Goal: Task Accomplishment & Management: Use online tool/utility

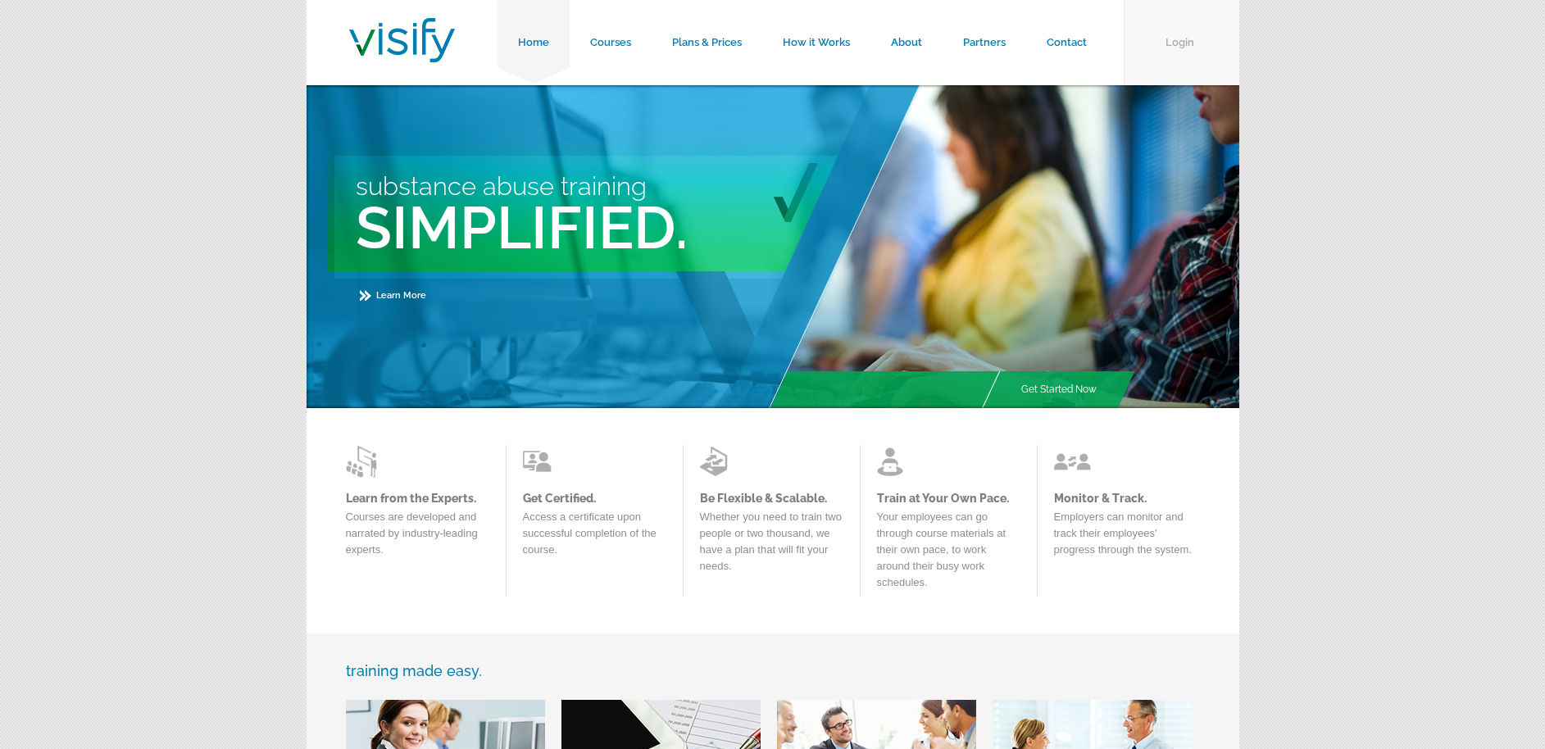
click at [1195, 36] on link "Login" at bounding box center [1182, 42] width 116 height 85
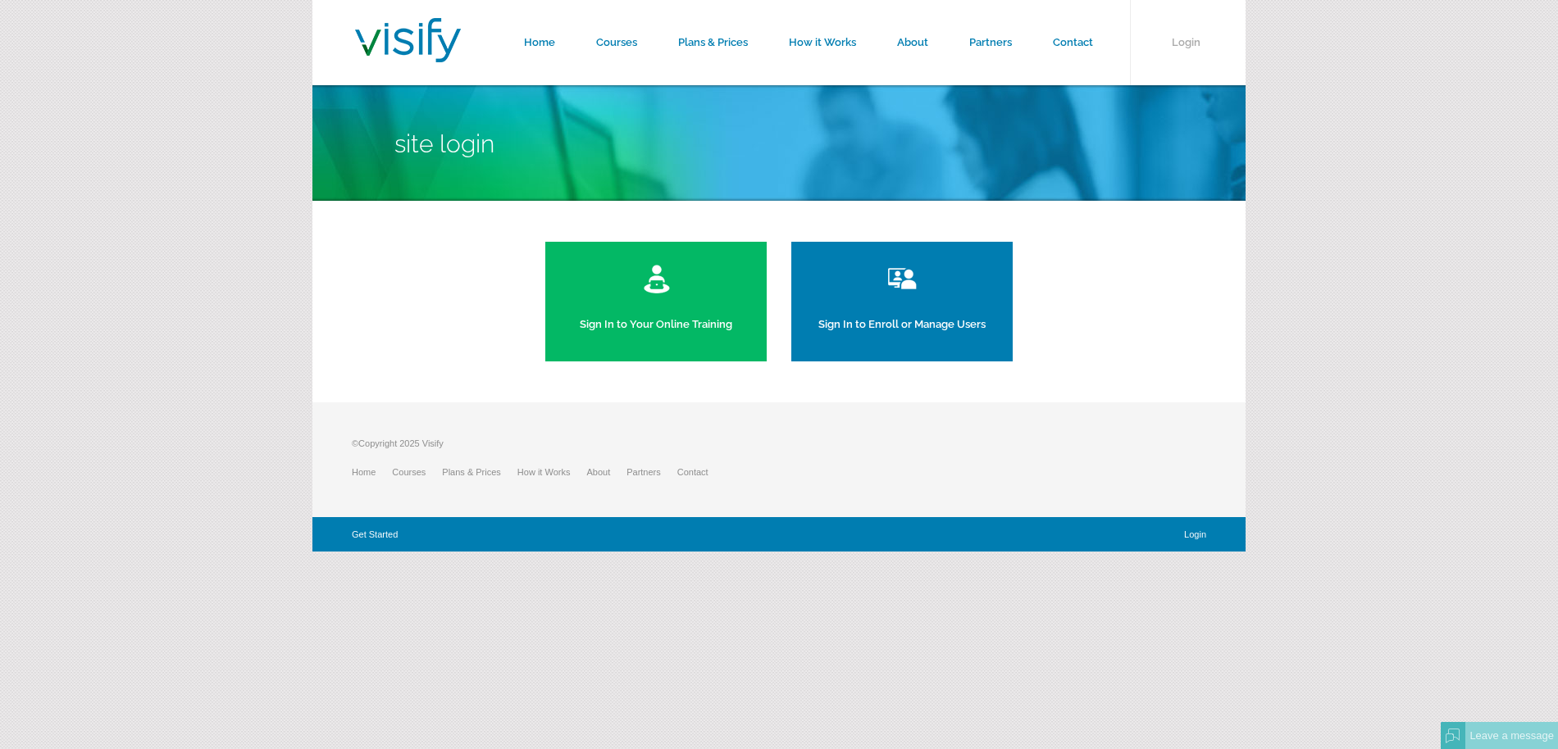
click at [883, 324] on link "Sign In to Enroll or Manage Users" at bounding box center [901, 302] width 221 height 120
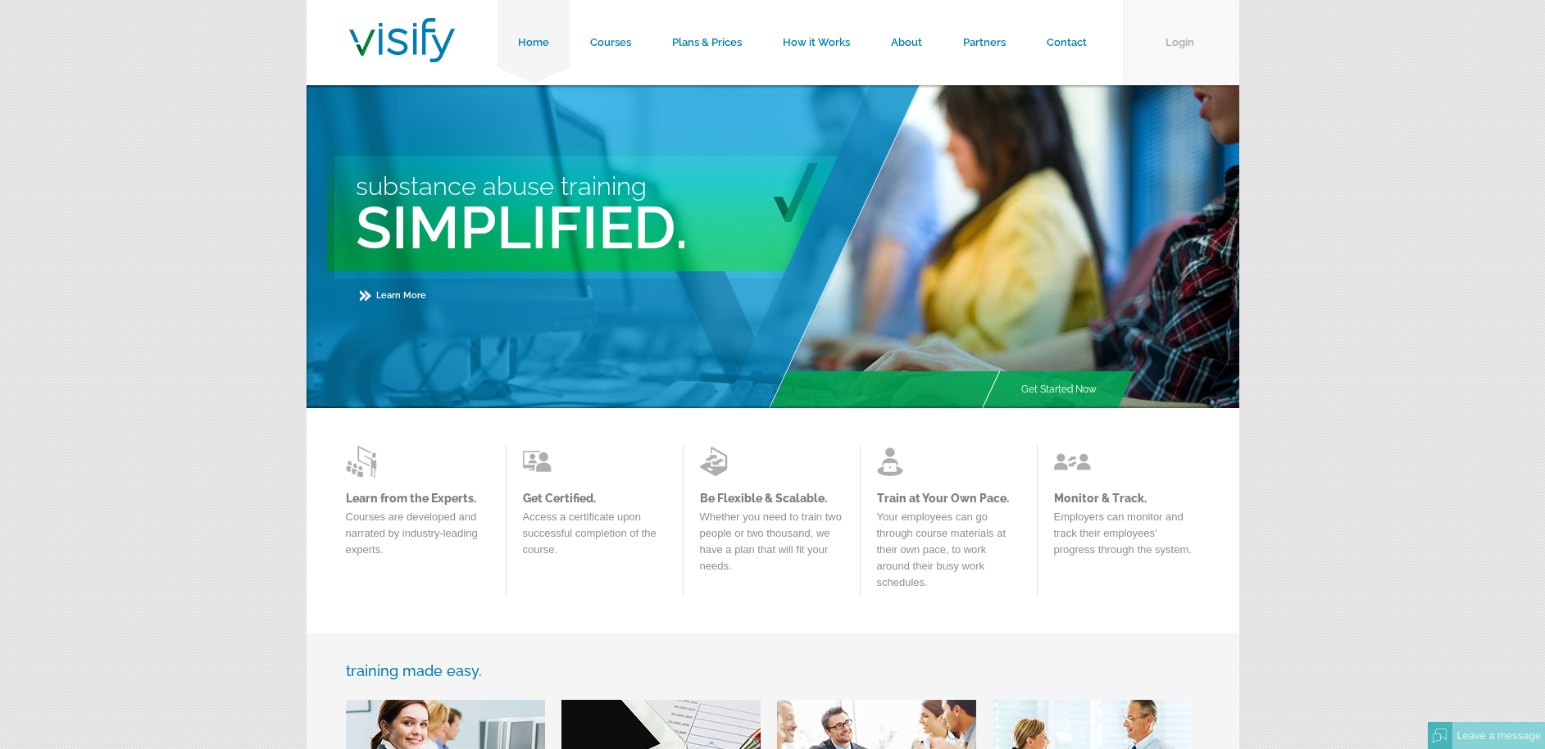
click at [1170, 35] on link "Login" at bounding box center [1182, 42] width 116 height 85
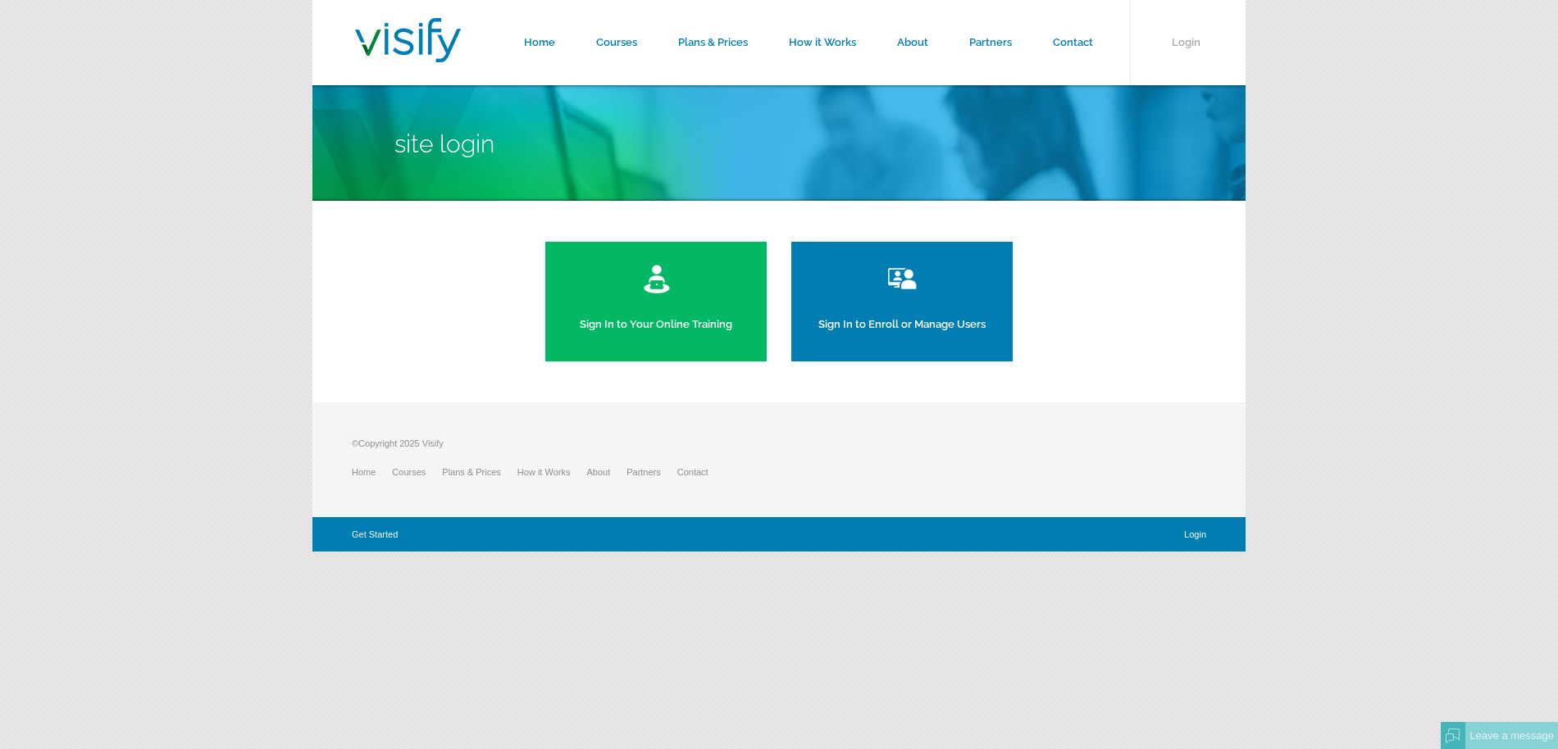
click at [587, 289] on link "Sign In to Your Online Training" at bounding box center [655, 302] width 221 height 120
click at [1193, 537] on link "Login" at bounding box center [1193, 535] width 25 height 10
click at [1189, 535] on link "Login" at bounding box center [1193, 535] width 25 height 10
click at [640, 36] on link "Courses" at bounding box center [617, 42] width 82 height 85
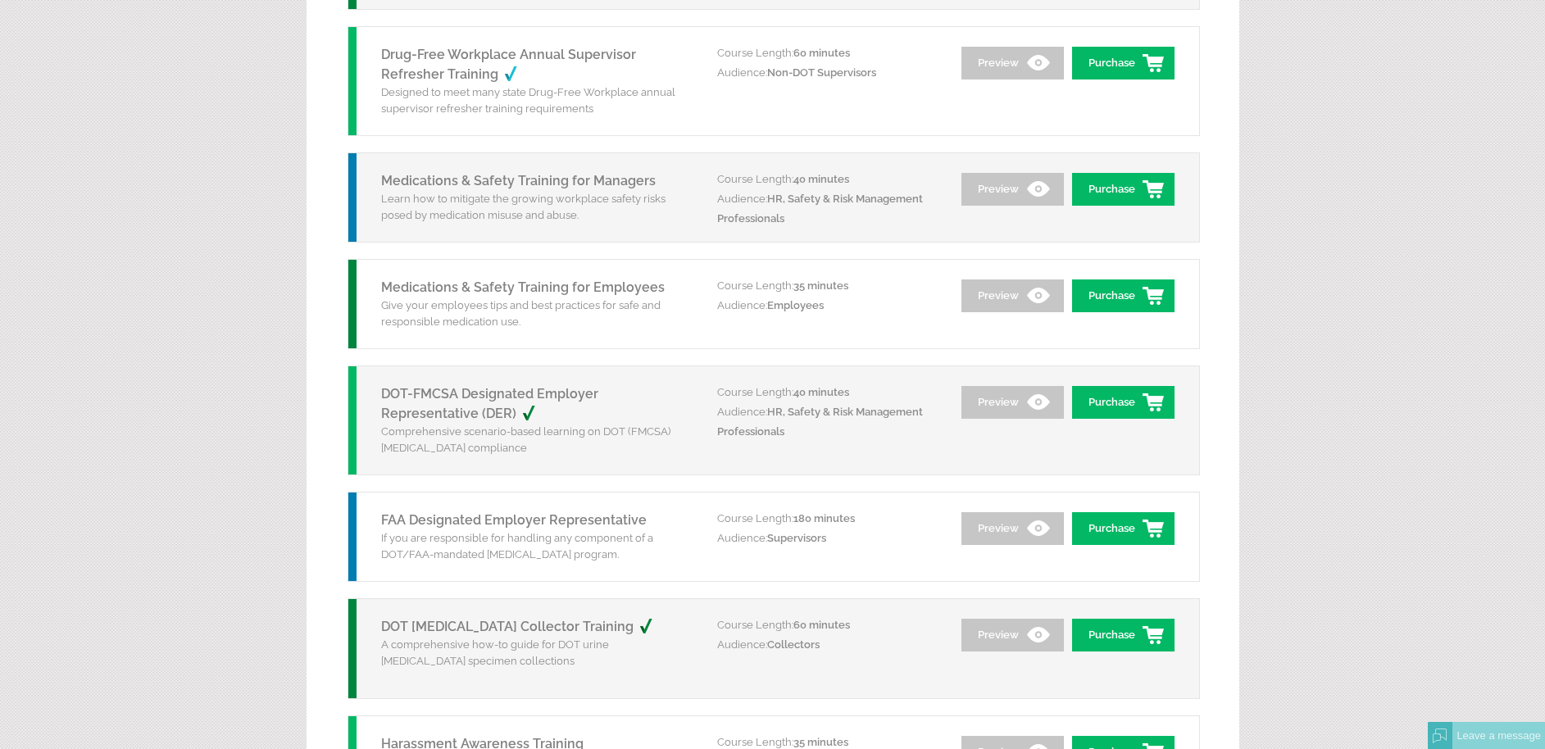
scroll to position [2237, 0]
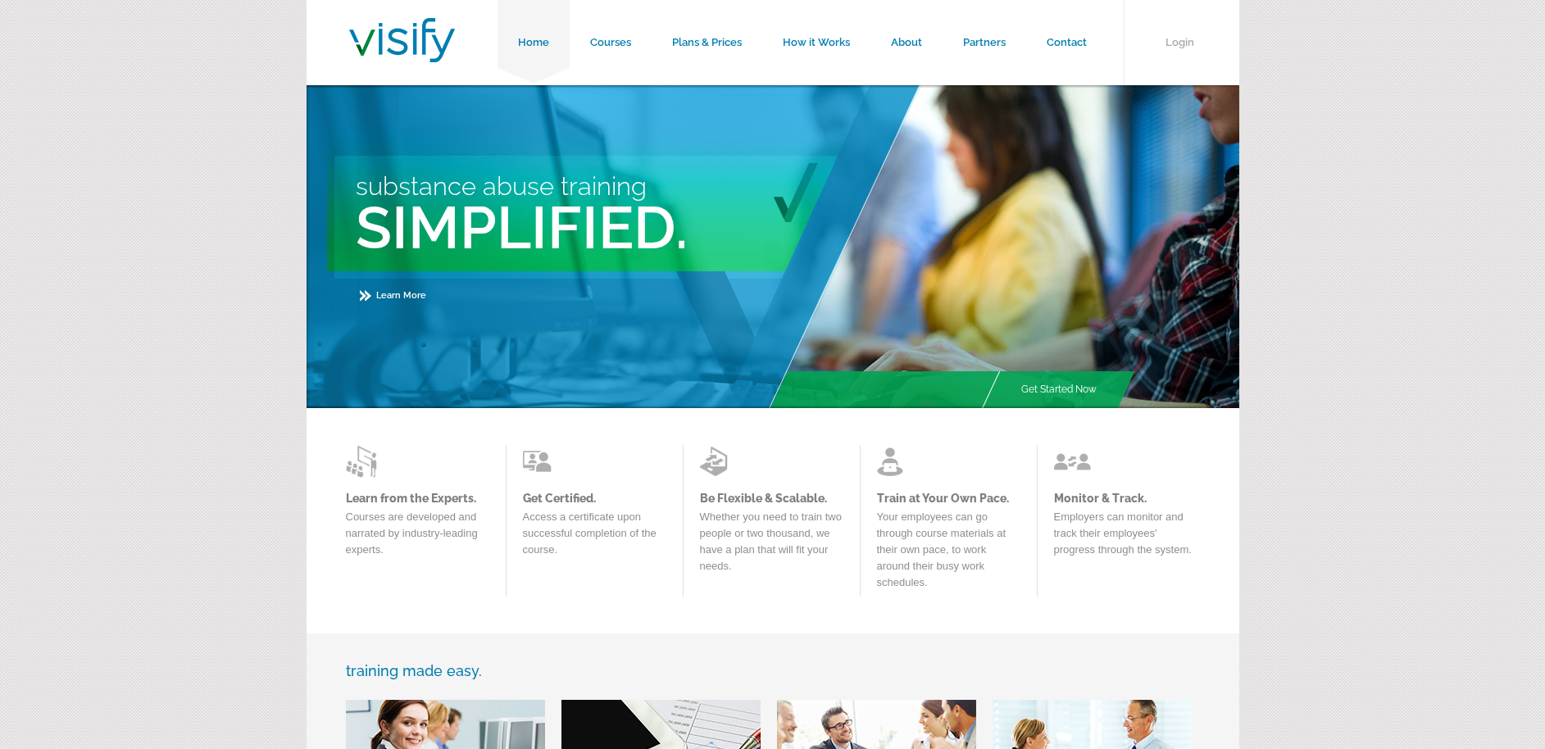
scroll to position [799, 0]
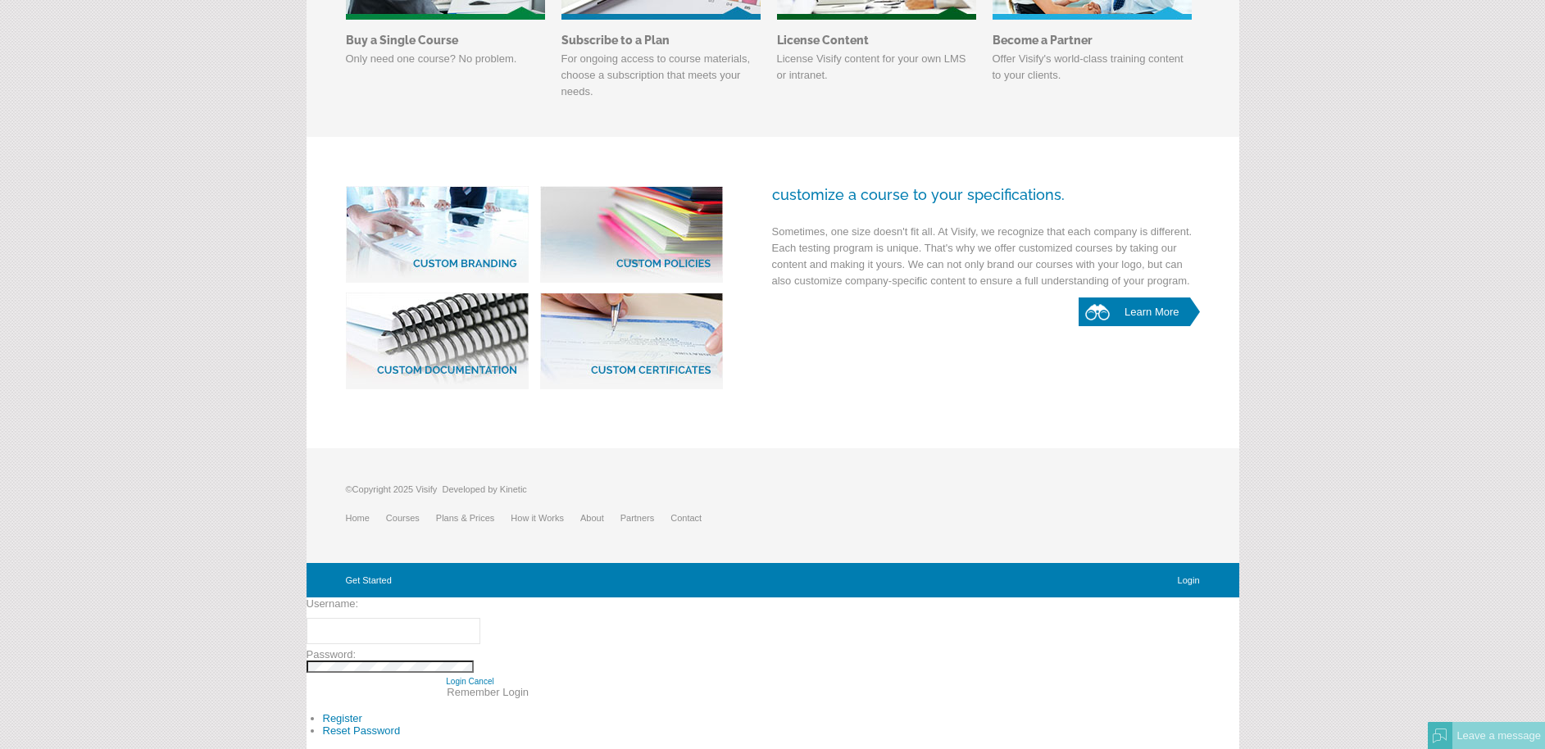
click at [780, 676] on div "User Log In Username: Password: Login Cancel Remember Login Register Reset Pass…" at bounding box center [773, 674] width 933 height 152
click at [409, 648] on div "Password:" at bounding box center [512, 654] width 410 height 12
click at [415, 639] on input "Username:" at bounding box center [394, 631] width 174 height 26
type input "kineticadmin"
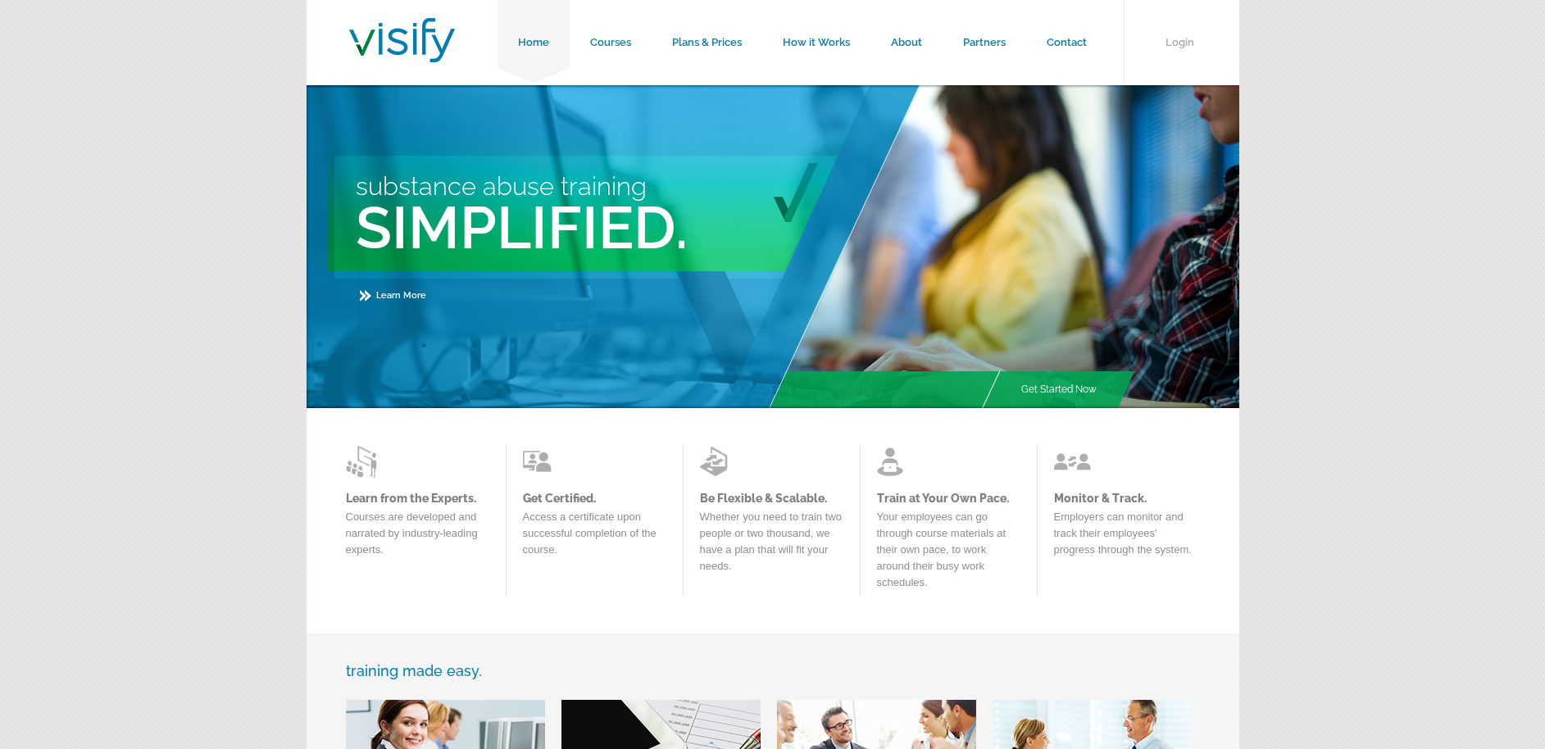
scroll to position [808, 0]
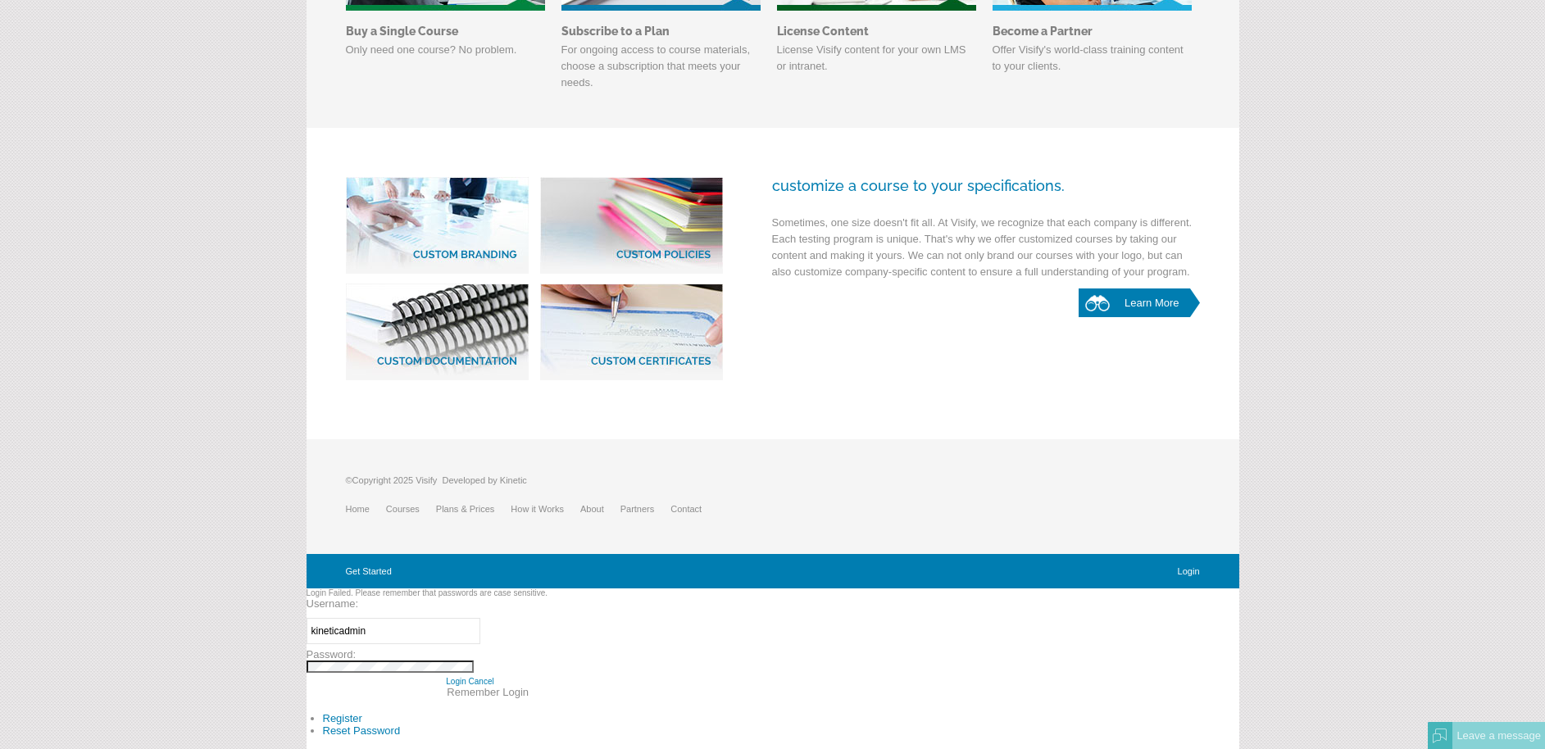
drag, startPoint x: 0, startPoint y: 0, endPoint x: 251, endPoint y: 635, distance: 682.3
type input "kineticadmin"
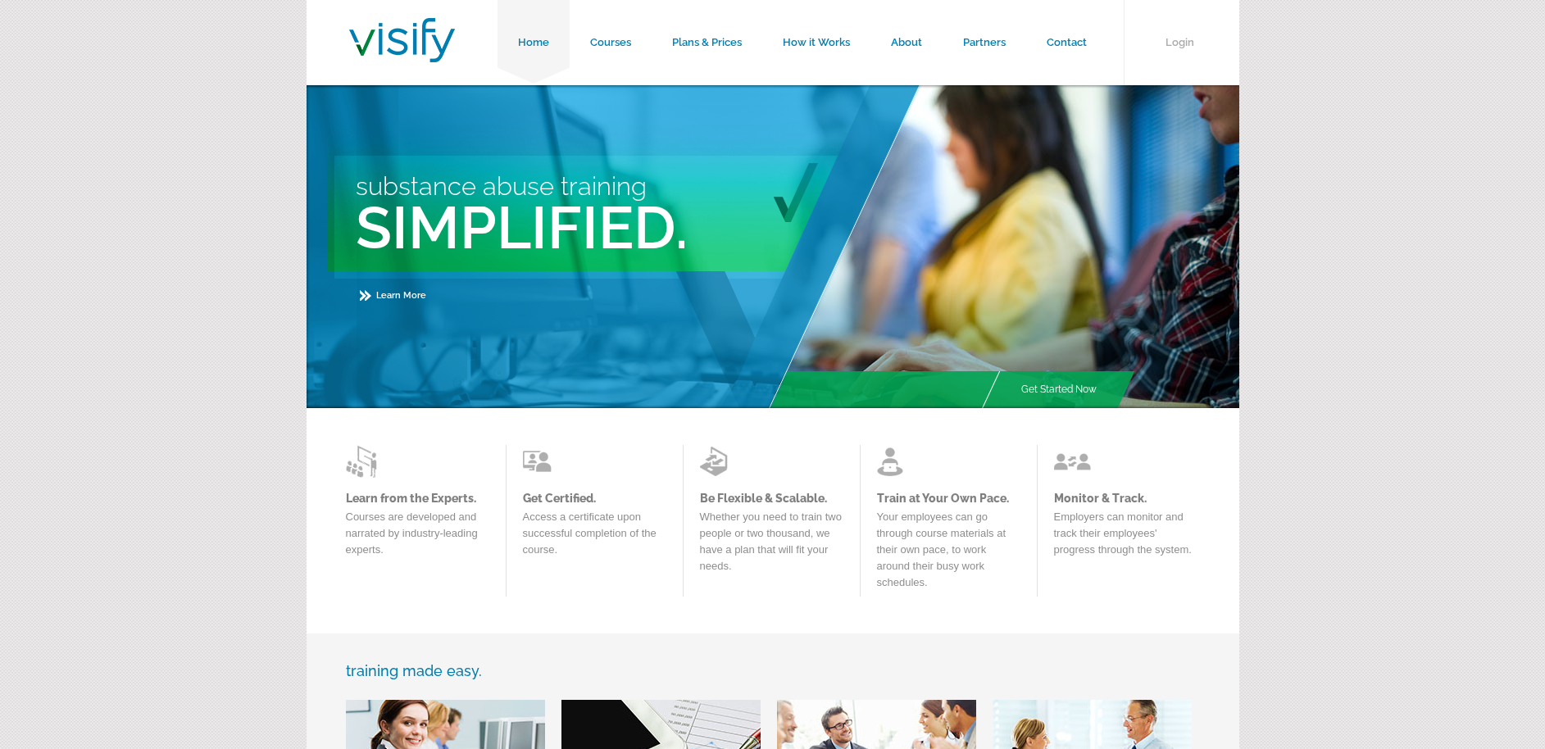
scroll to position [808, 0]
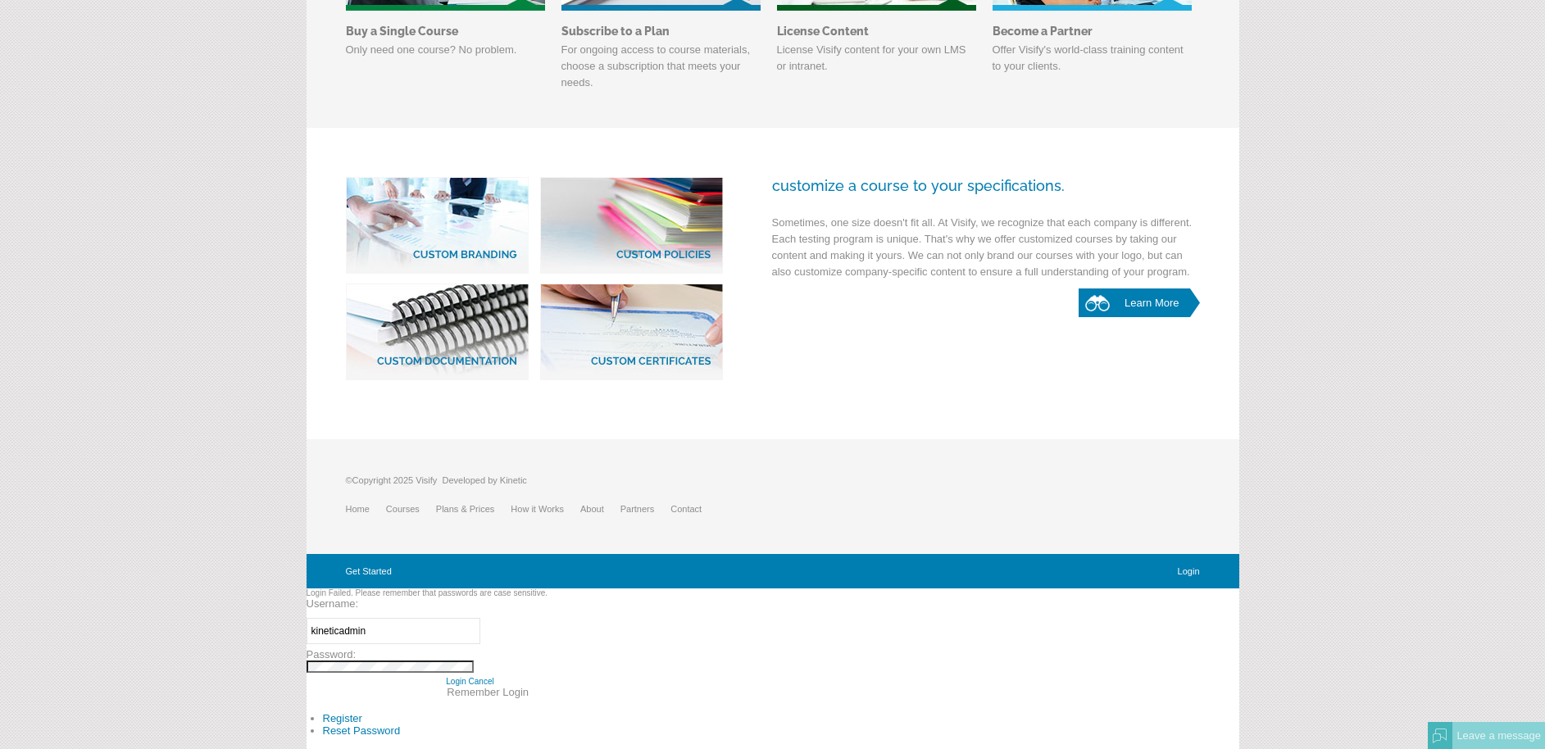
drag, startPoint x: 394, startPoint y: 630, endPoint x: 343, endPoint y: 630, distance: 50.8
type input "[PERSON_NAME][EMAIL_ADDRESS][DOMAIN_NAME]"
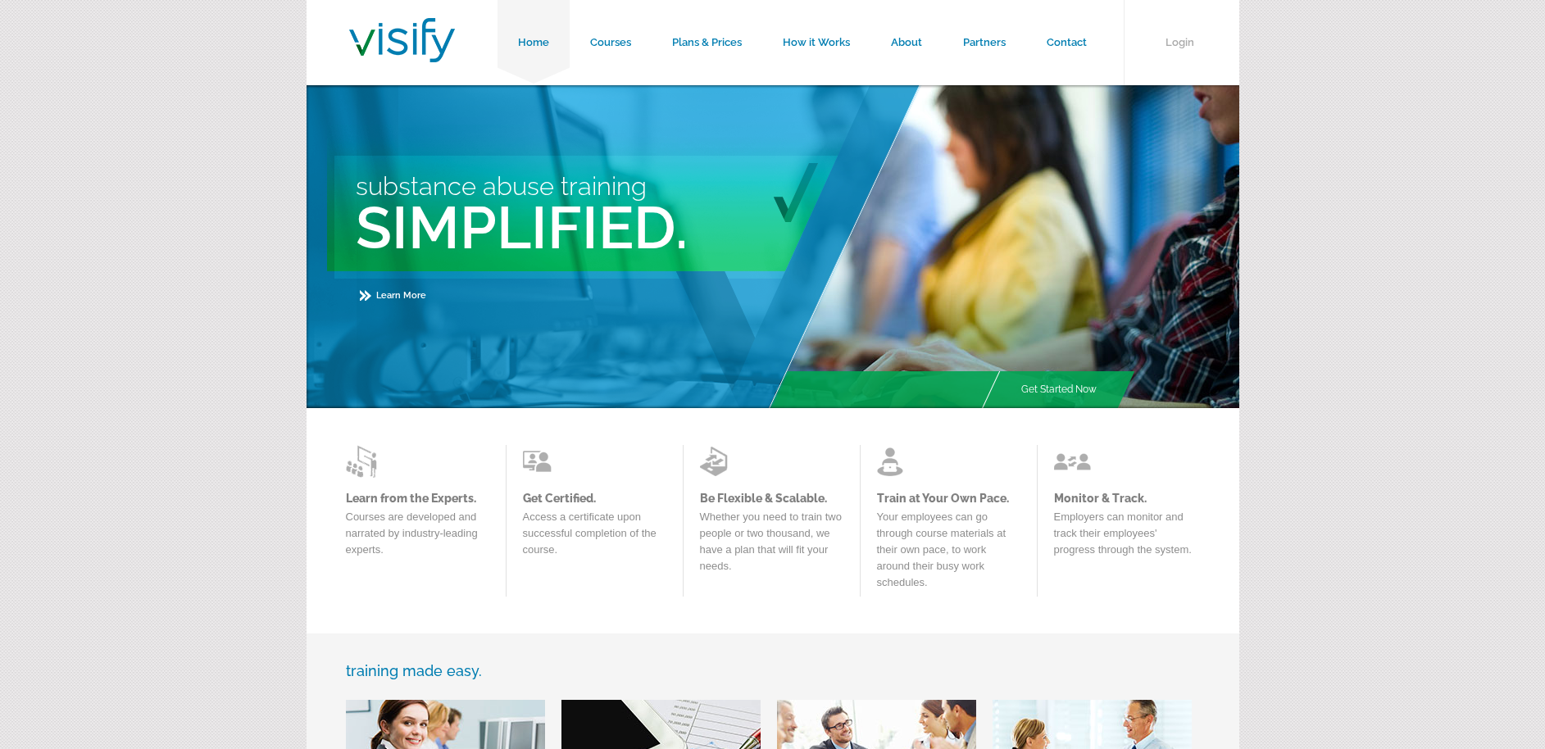
scroll to position [808, 0]
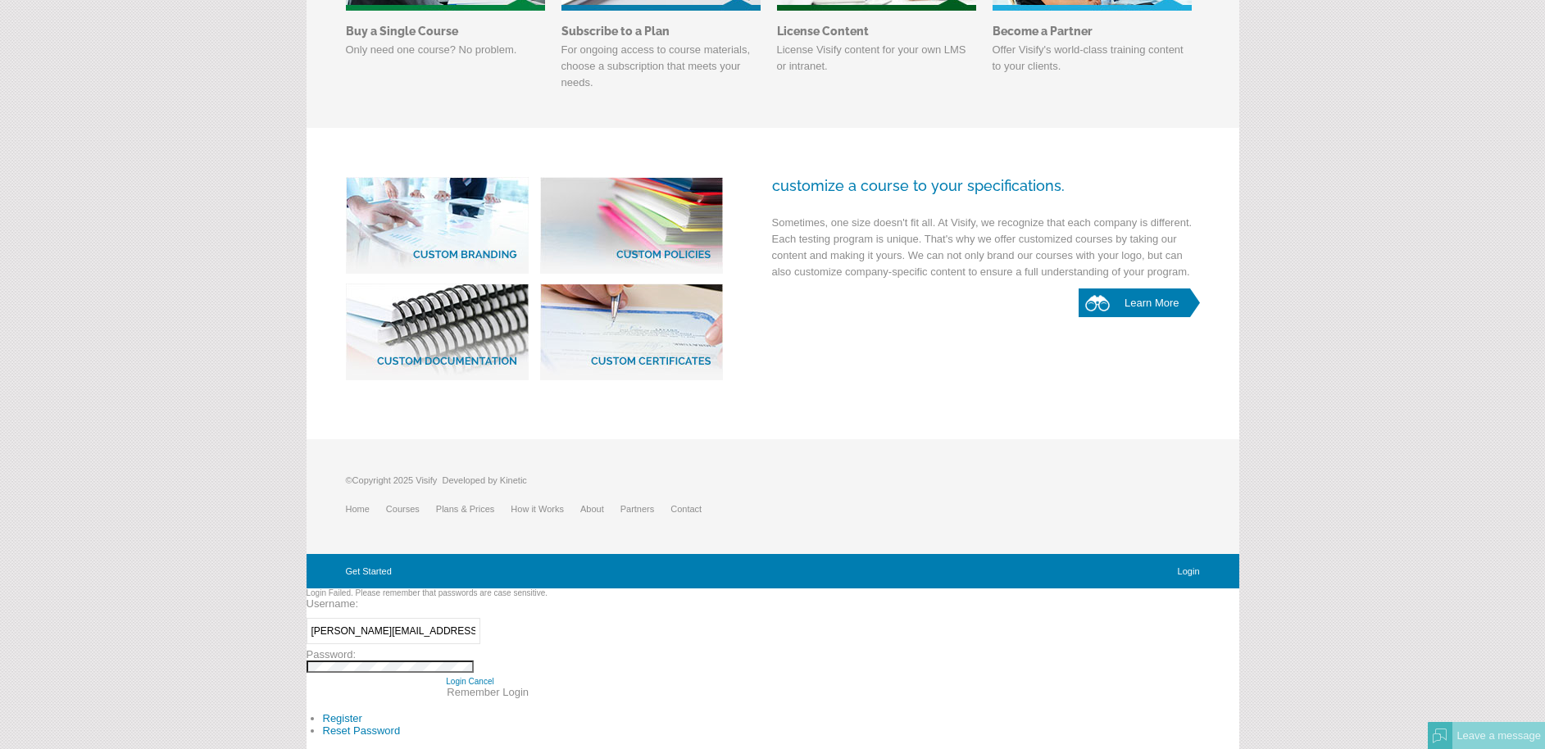
drag, startPoint x: 425, startPoint y: 630, endPoint x: 249, endPoint y: 627, distance: 176.3
type input "MembersAdmin"
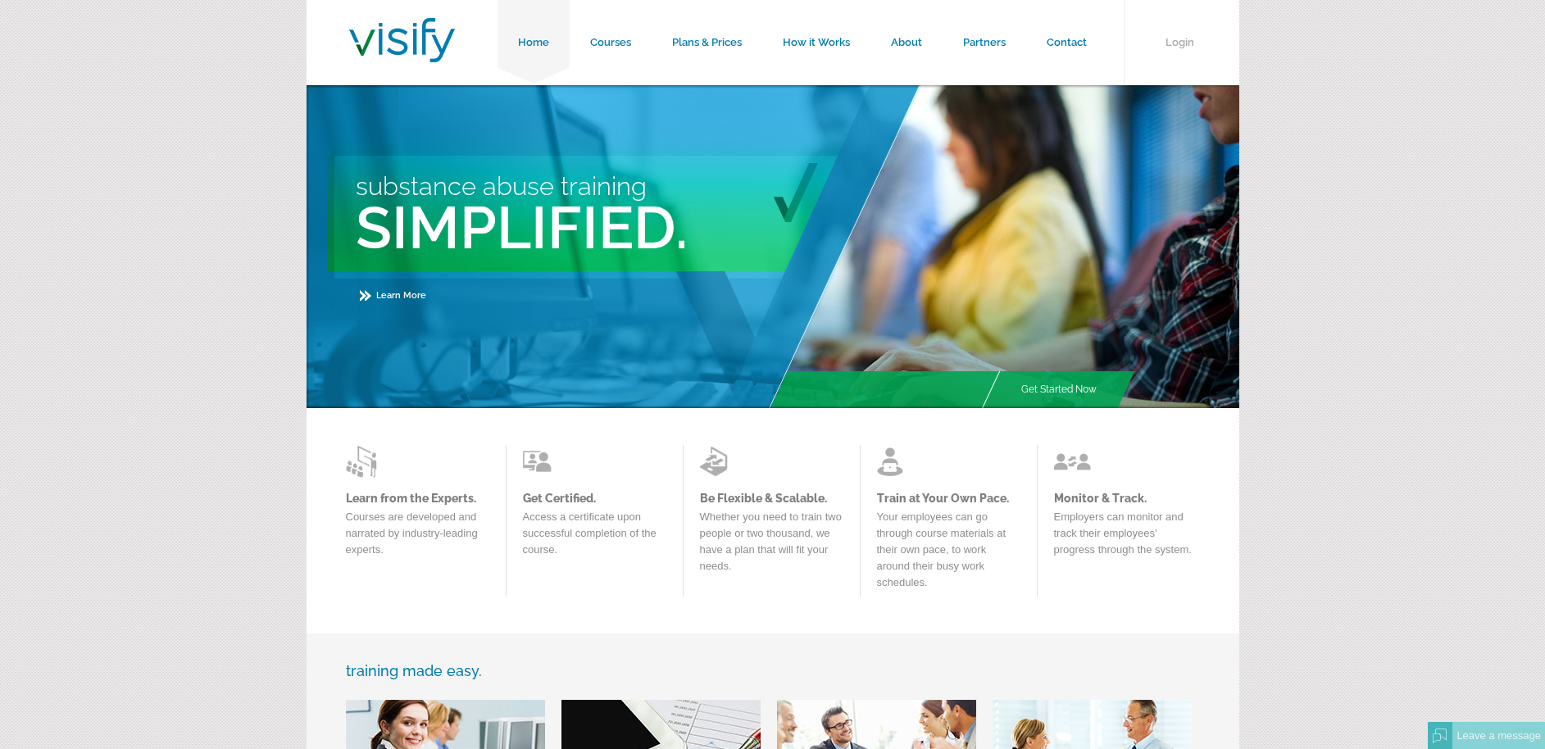
scroll to position [808, 0]
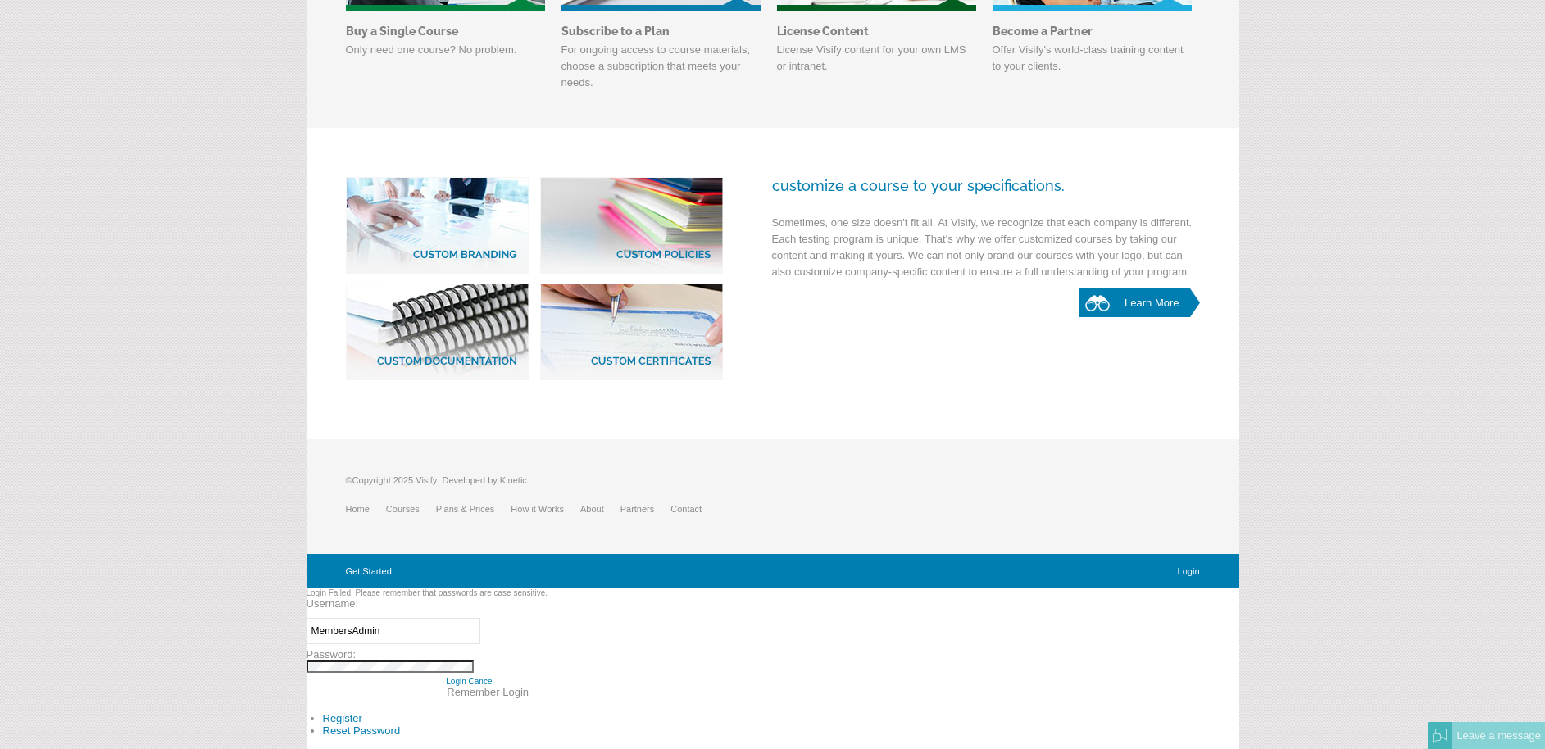
drag, startPoint x: 395, startPoint y: 632, endPoint x: 271, endPoint y: 636, distance: 123.9
type input "kinetic"
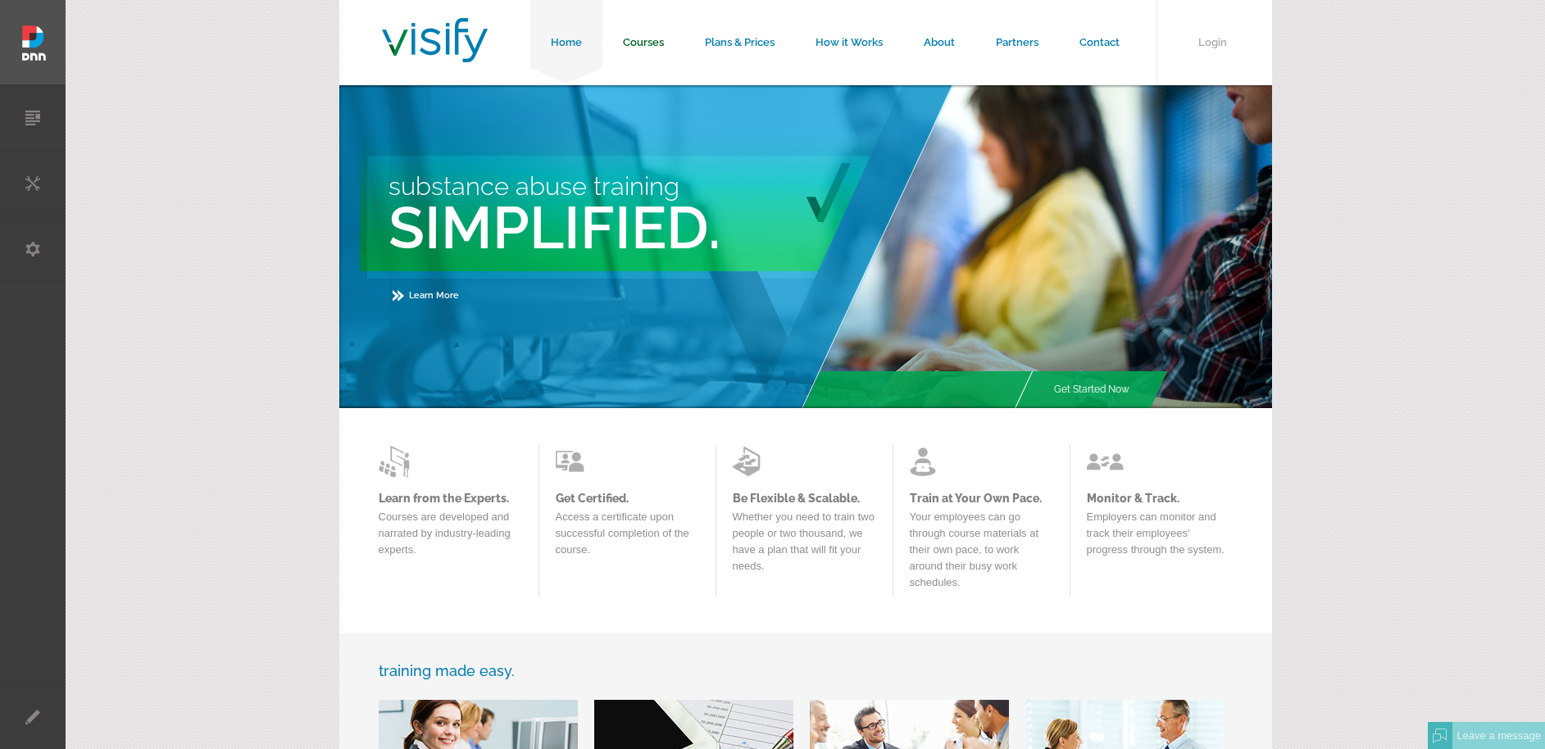
click at [606, 45] on link "Courses" at bounding box center [644, 42] width 82 height 85
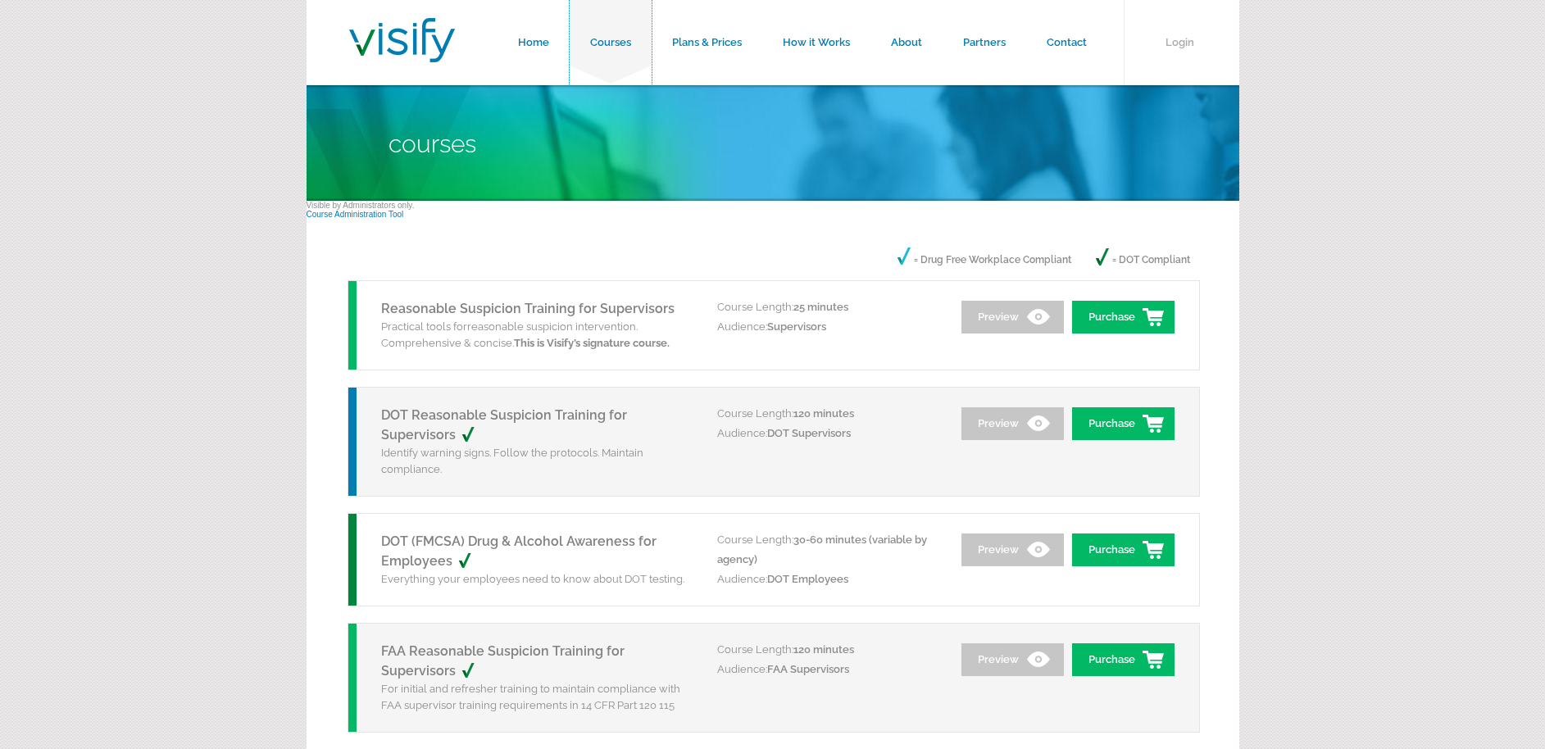
click at [640, 39] on link "Courses" at bounding box center [611, 42] width 82 height 85
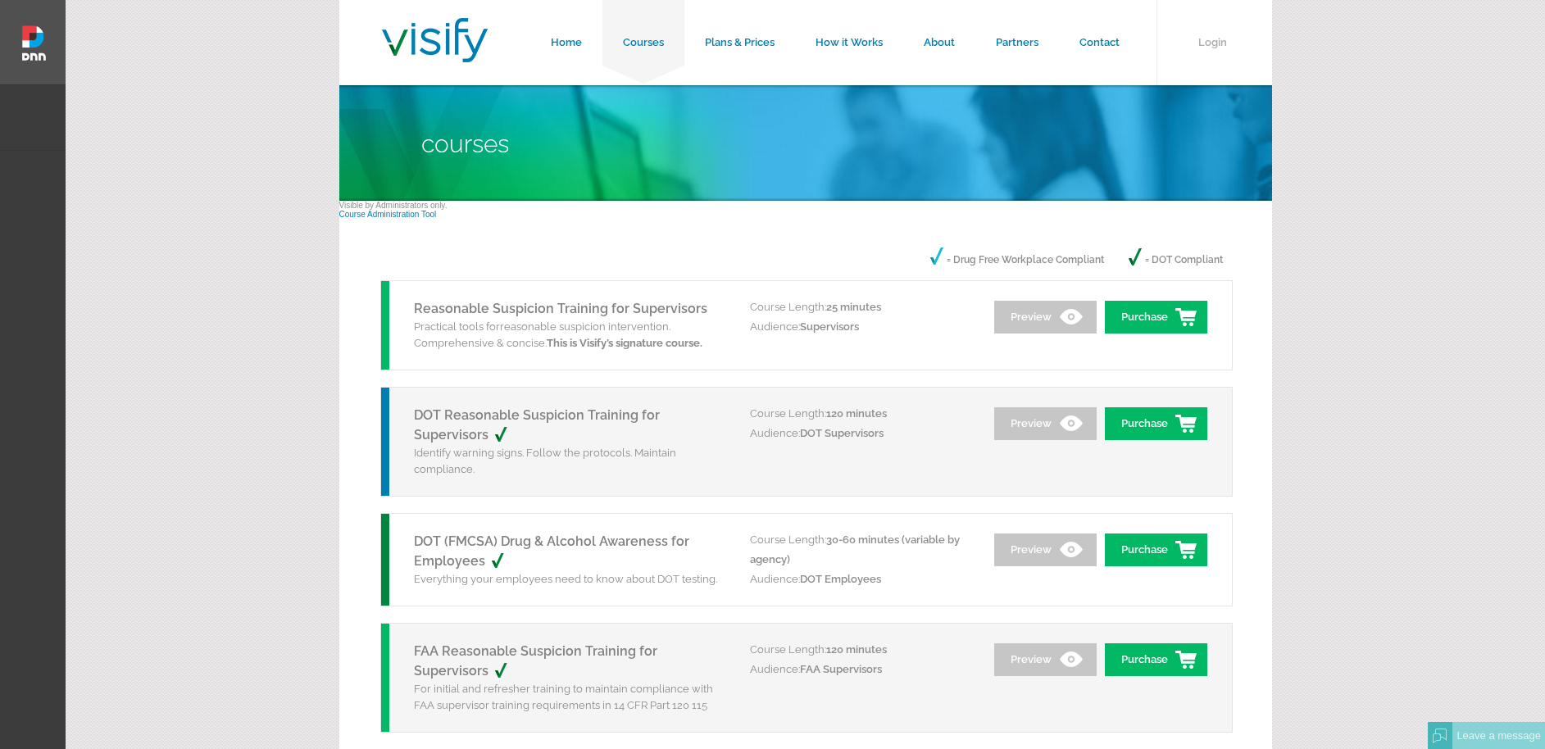
click at [44, 717] on li "Edit" at bounding box center [33, 717] width 66 height 66
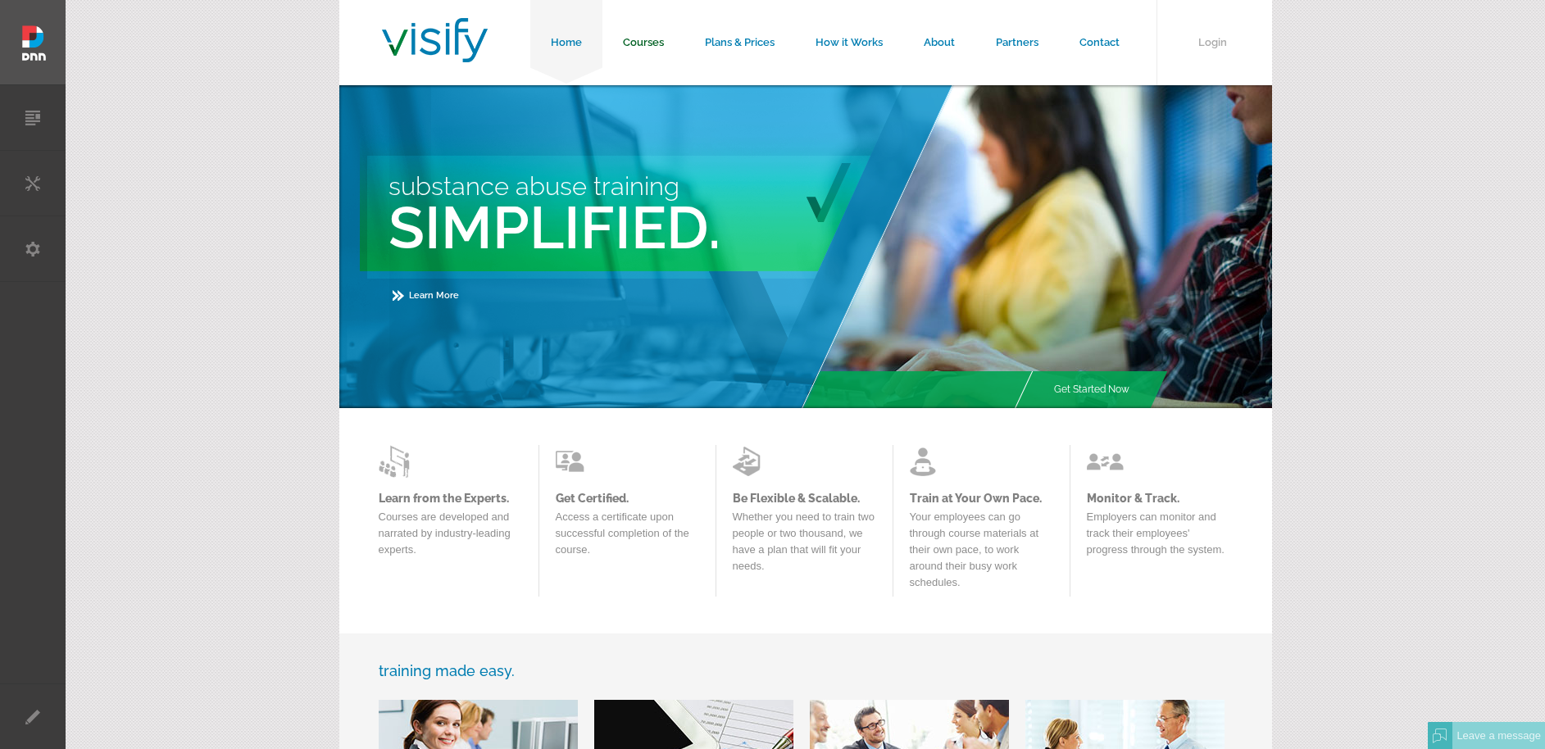
click at [642, 43] on link "Courses" at bounding box center [644, 42] width 82 height 85
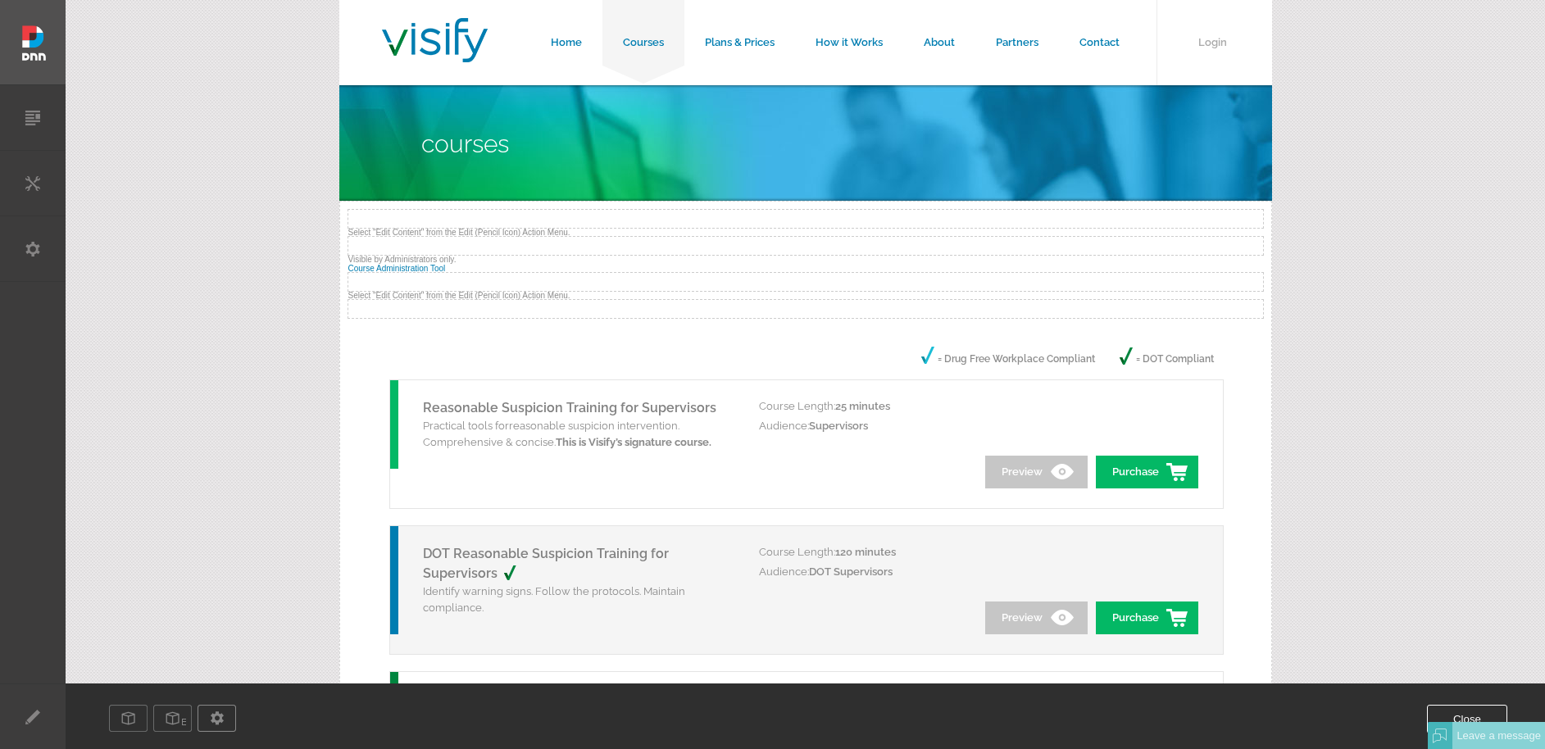
click at [1468, 708] on button "Close" at bounding box center [1467, 719] width 80 height 29
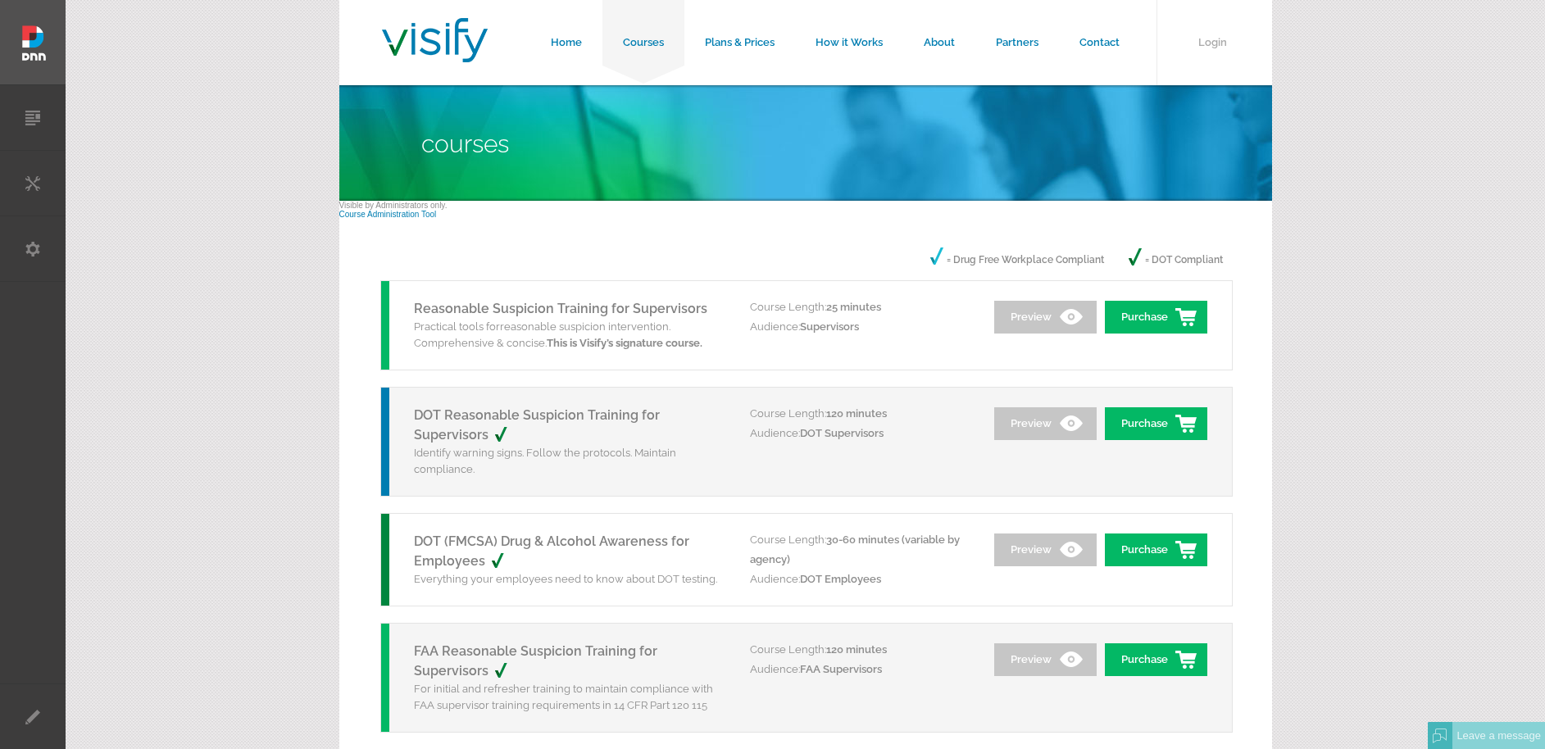
click at [362, 208] on div "Visible by Administrators only." at bounding box center [805, 205] width 933 height 9
click at [362, 212] on link "Course Administration Tool" at bounding box center [388, 214] width 98 height 9
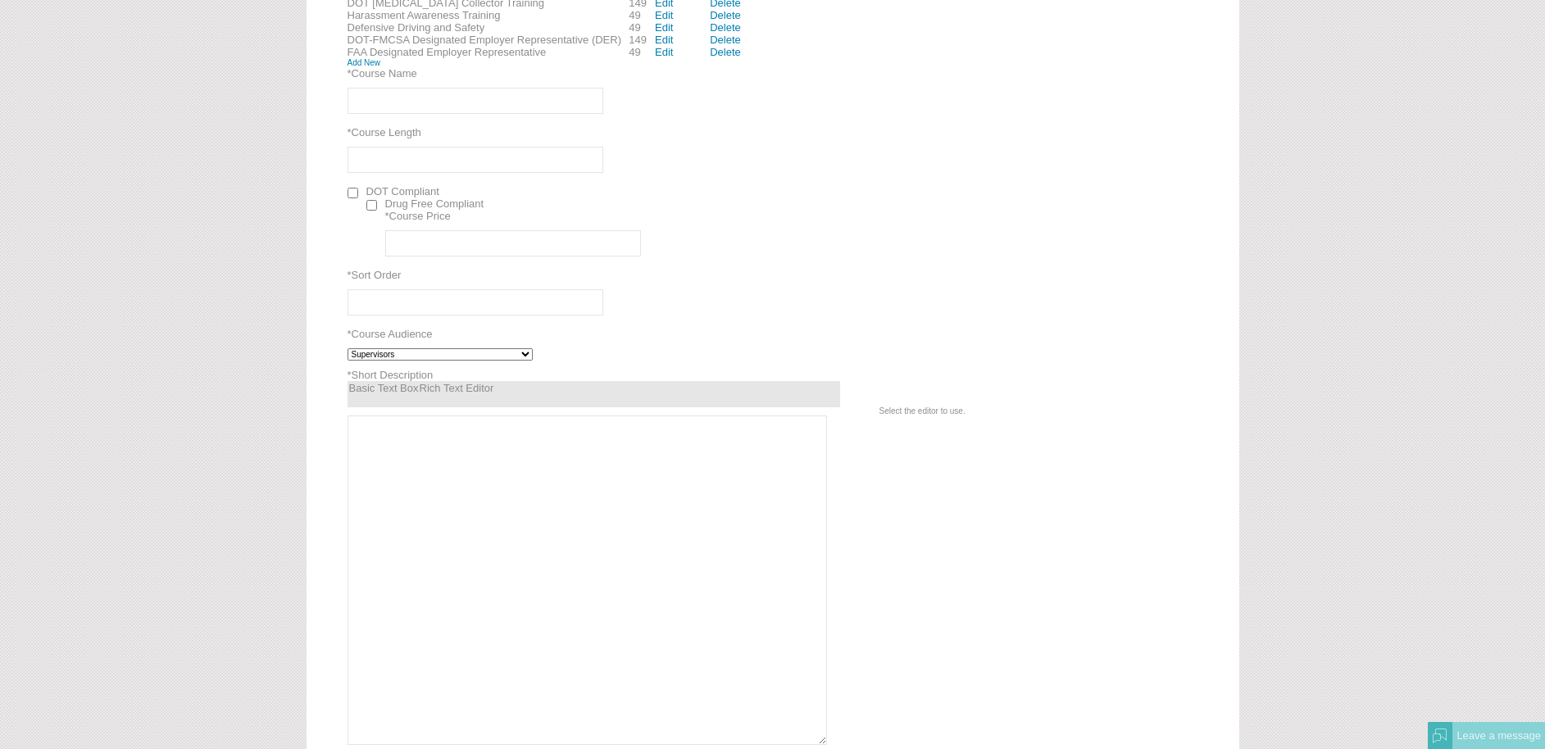
scroll to position [86, 0]
